Goal: Check status: Check status

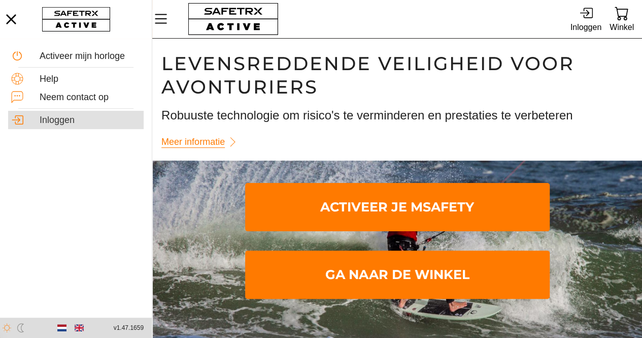
click at [58, 123] on div "Inloggen" at bounding box center [90, 120] width 101 height 11
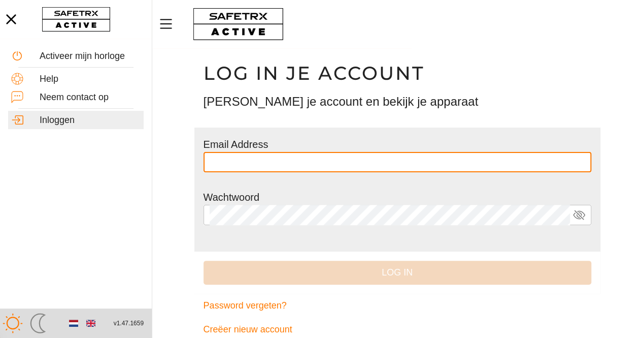
type input "**********"
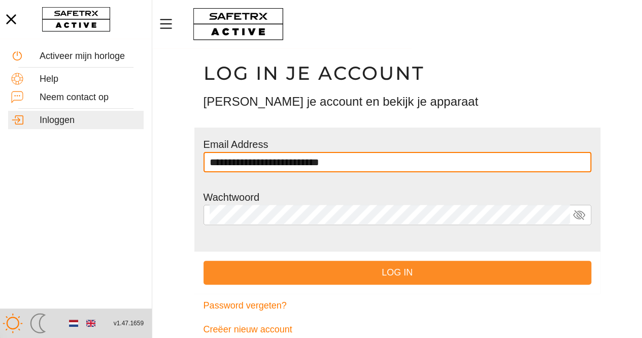
click at [373, 263] on button "Log in" at bounding box center [398, 273] width 388 height 24
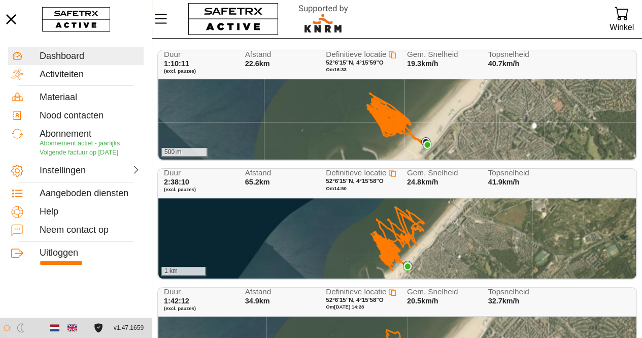
scroll to position [46, 0]
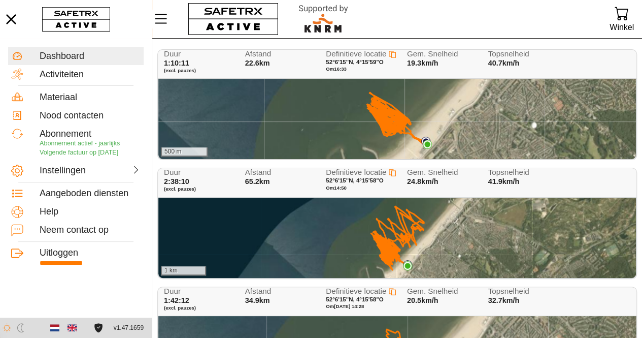
click at [374, 125] on div "500 m" at bounding box center [397, 119] width 478 height 80
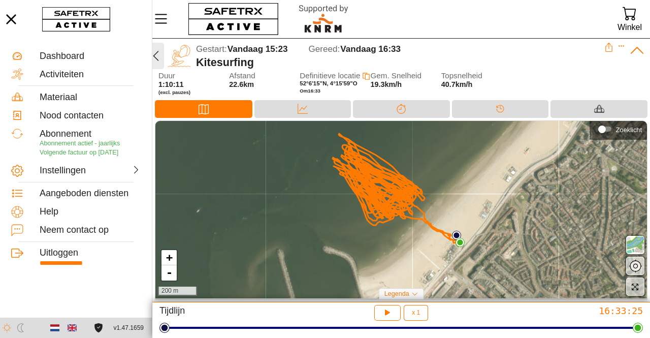
click at [157, 55] on icon "button" at bounding box center [156, 56] width 12 height 12
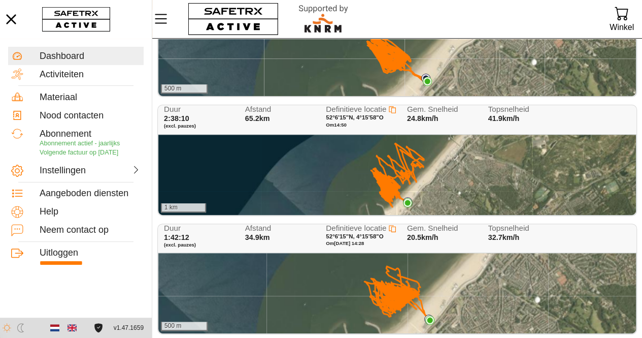
scroll to position [78, 0]
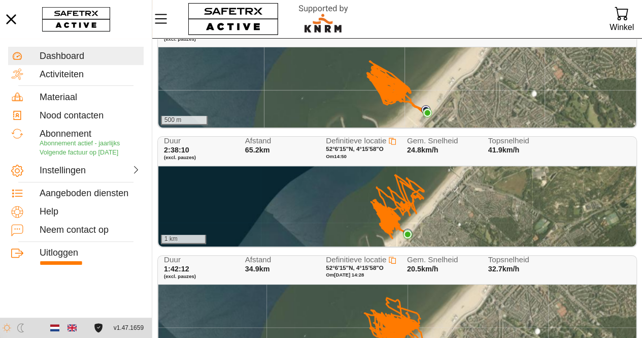
click at [424, 193] on div "1 km" at bounding box center [397, 206] width 478 height 80
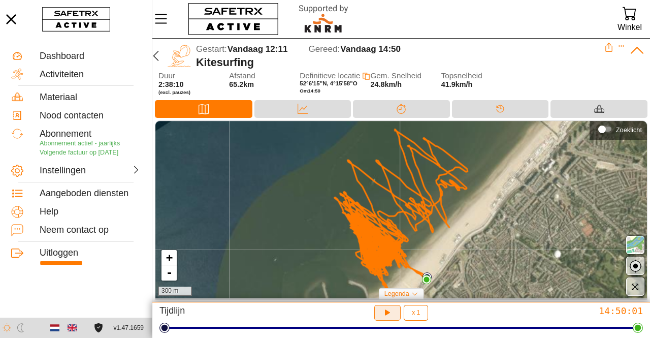
click at [391, 312] on icon "button" at bounding box center [387, 312] width 11 height 11
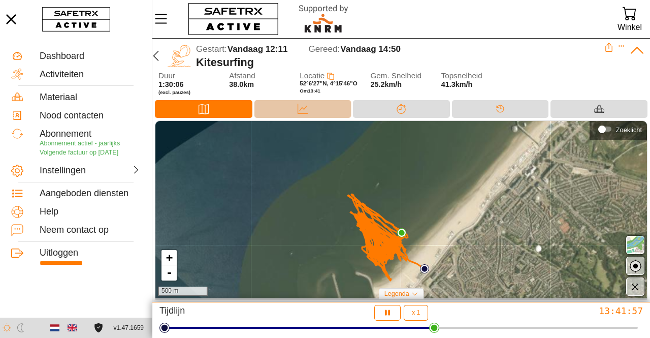
click at [321, 110] on div "Data" at bounding box center [302, 109] width 97 height 18
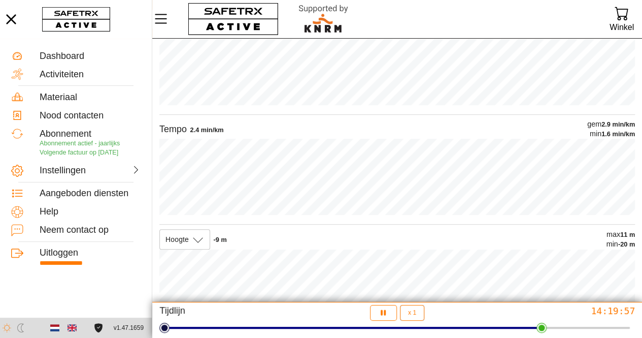
scroll to position [142, 0]
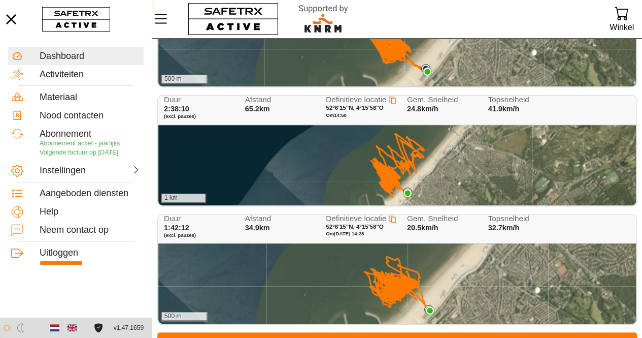
scroll to position [142, 0]
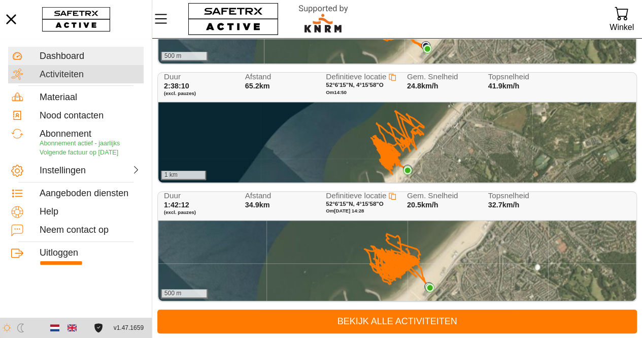
click at [82, 70] on div "Activiteiten" at bounding box center [90, 74] width 101 height 11
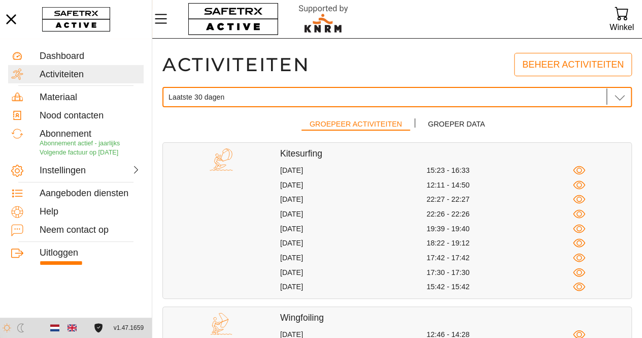
click at [624, 102] on icon at bounding box center [620, 97] width 12 height 12
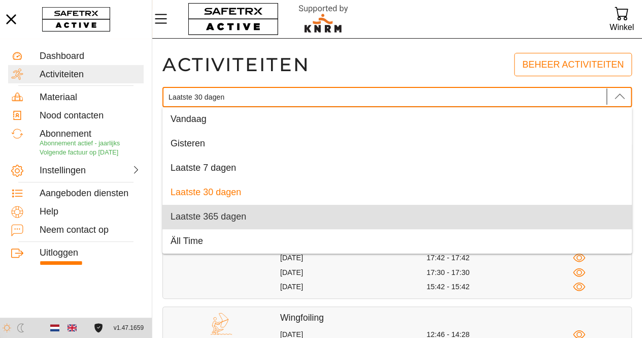
click at [286, 207] on div "Laatste 365 dagen" at bounding box center [398, 217] width 470 height 24
type input "Laatste 365 dagen"
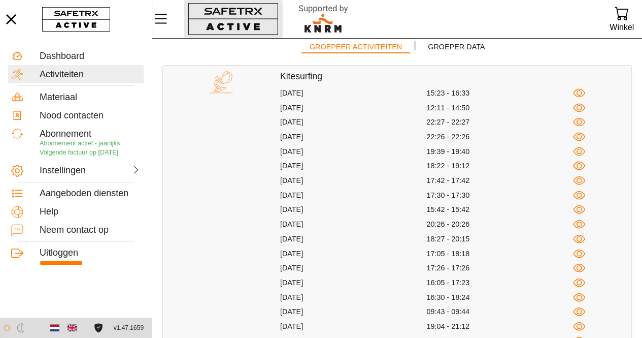
scroll to position [58, 0]
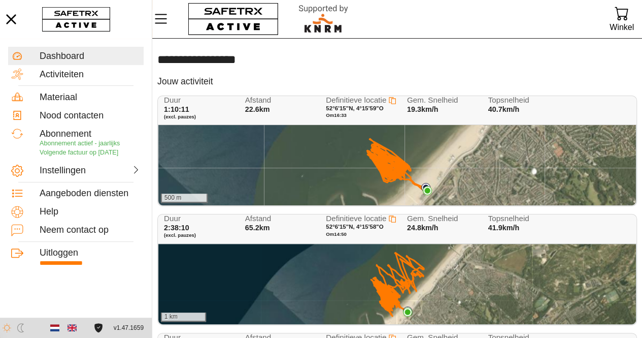
scroll to position [142, 0]
